Goal: Find specific page/section: Find specific page/section

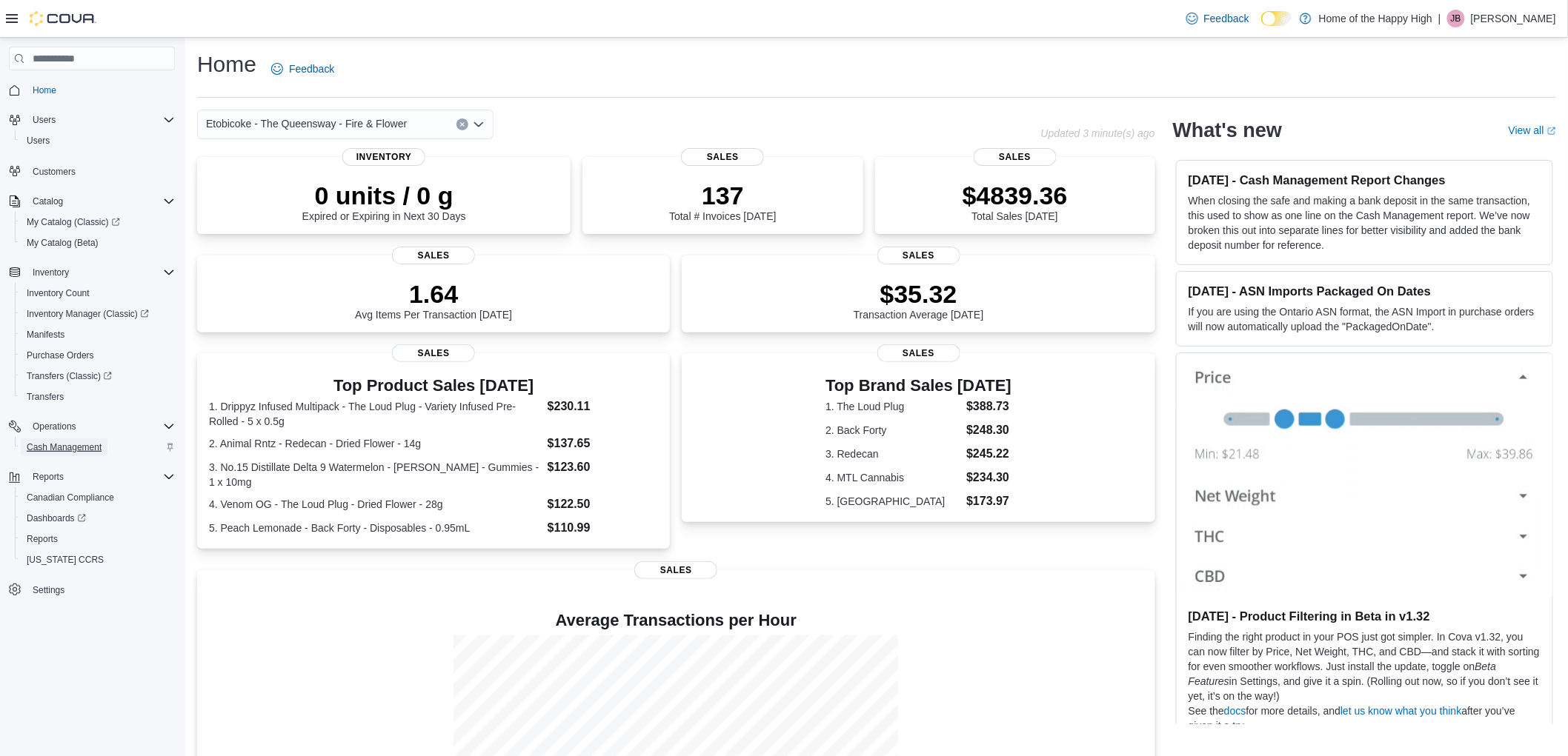
click at [59, 451] on span "Cash Management" at bounding box center [64, 447] width 75 height 18
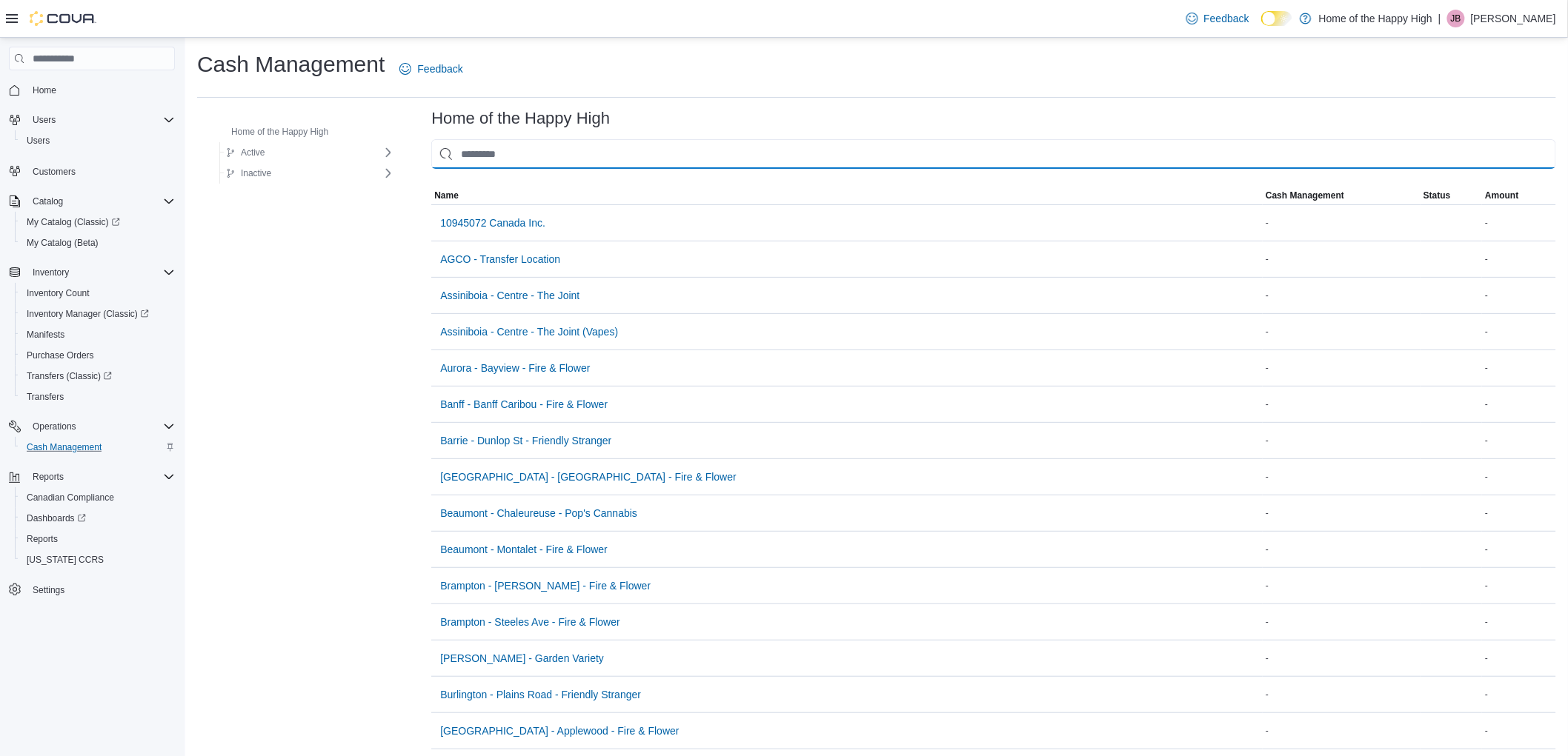
click at [588, 165] on input "This is a search bar. As you type, the results lower in the page will automatic…" at bounding box center [994, 154] width 1125 height 30
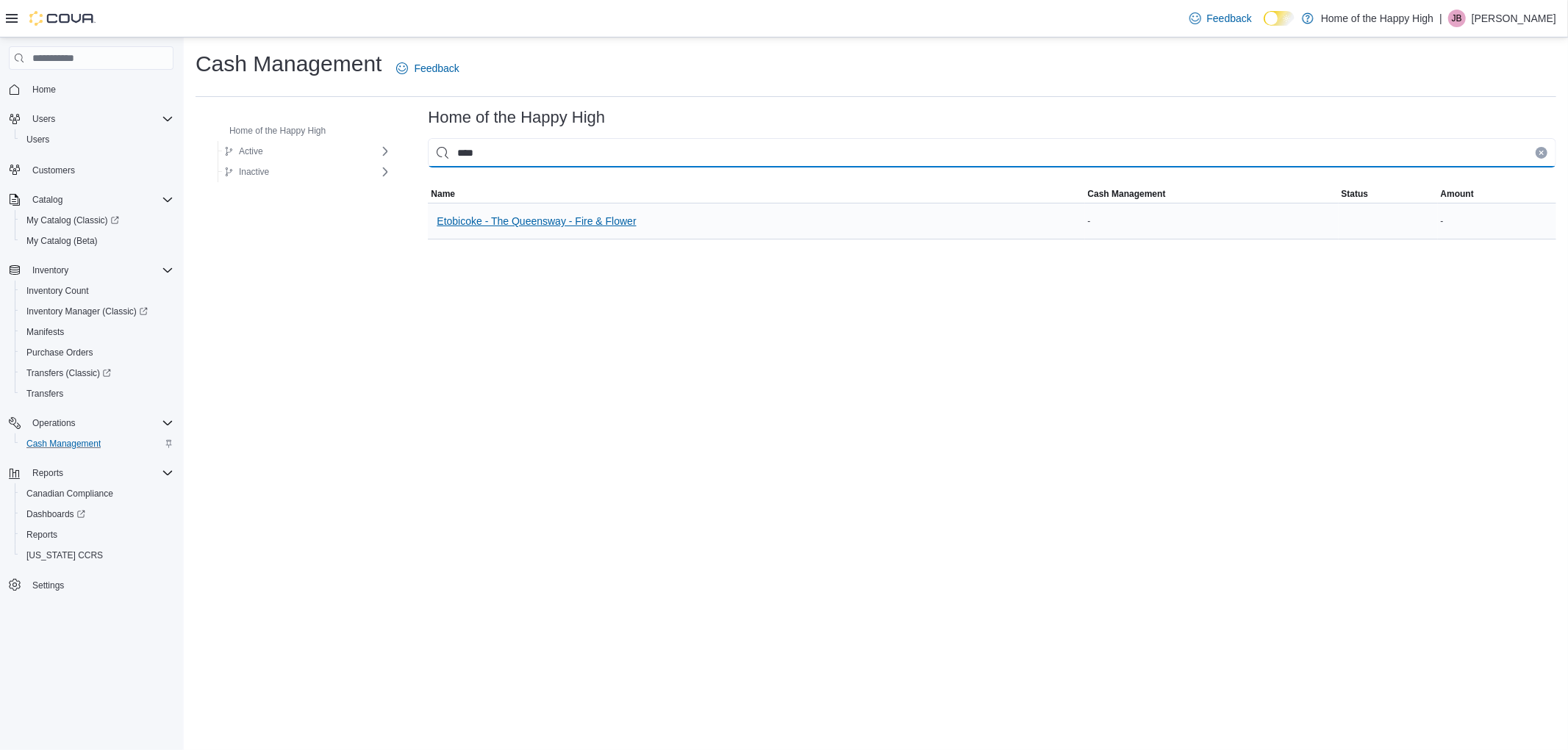
type input "****"
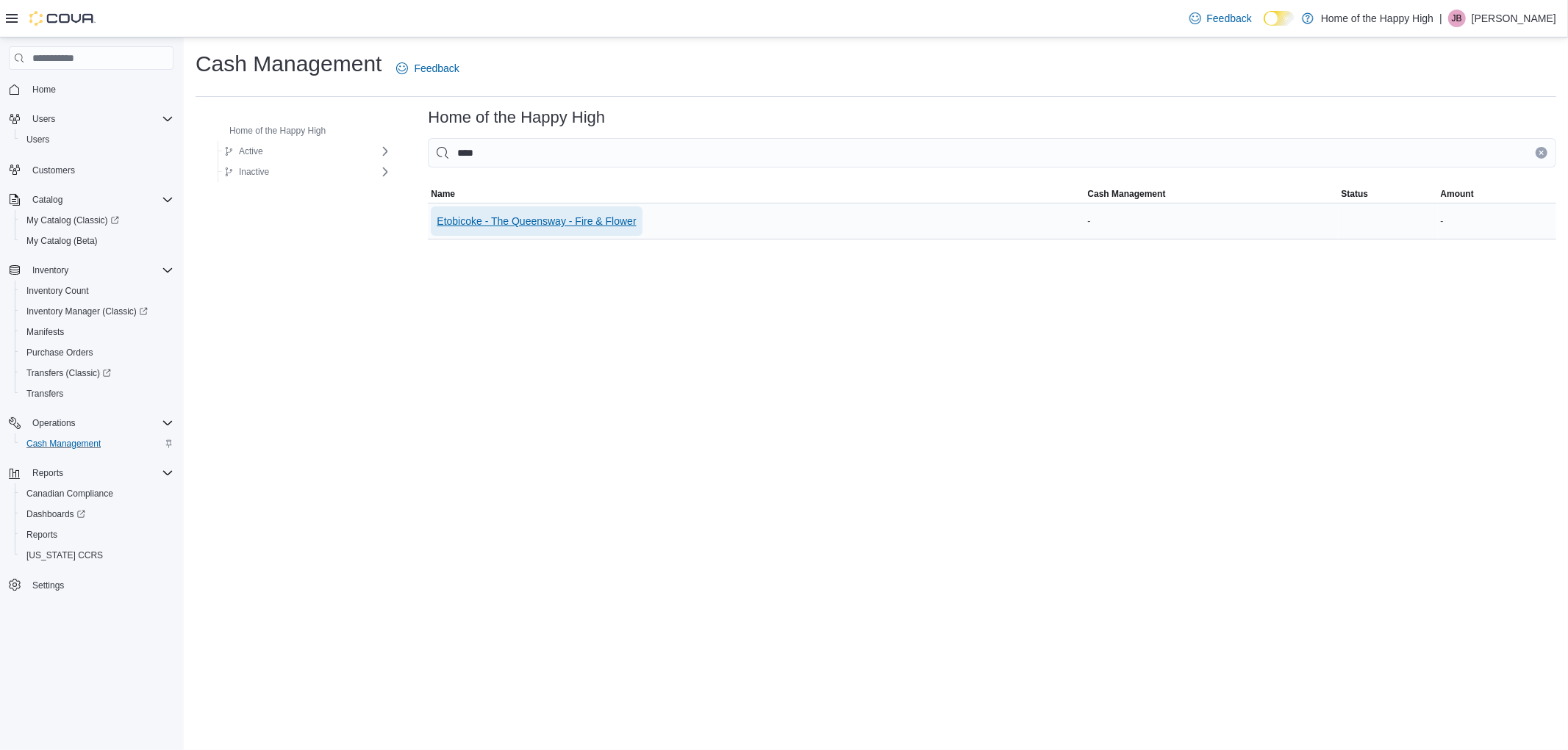
click at [577, 227] on span "Etobicoke - The Queensway - Fire & Flower" at bounding box center [536, 221] width 199 height 15
